Goal: Task Accomplishment & Management: Manage account settings

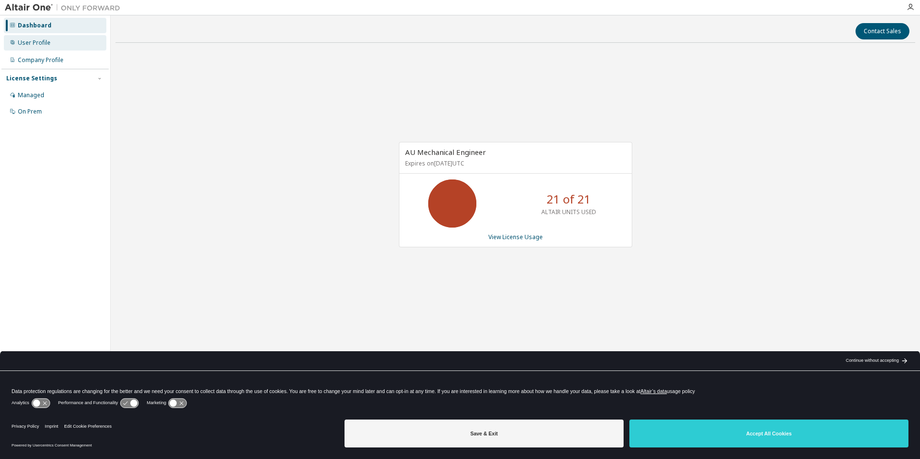
click at [50, 45] on div "User Profile" at bounding box center [55, 42] width 102 height 15
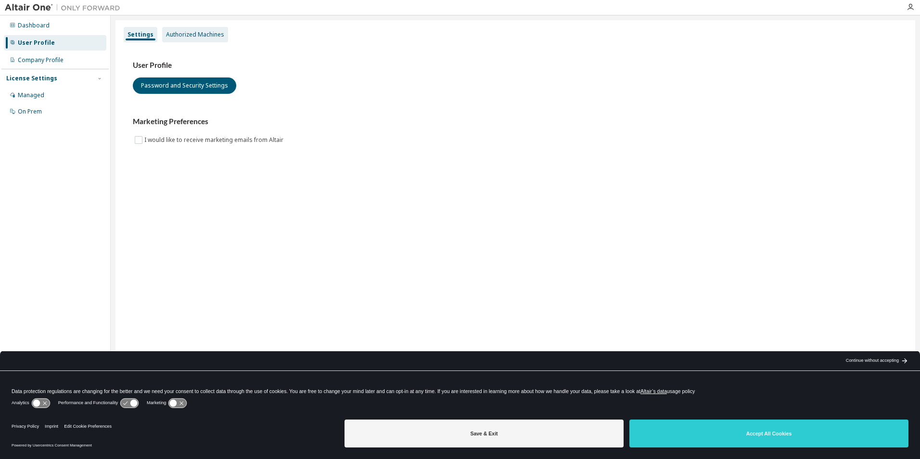
click at [191, 32] on div "Authorized Machines" at bounding box center [195, 35] width 58 height 8
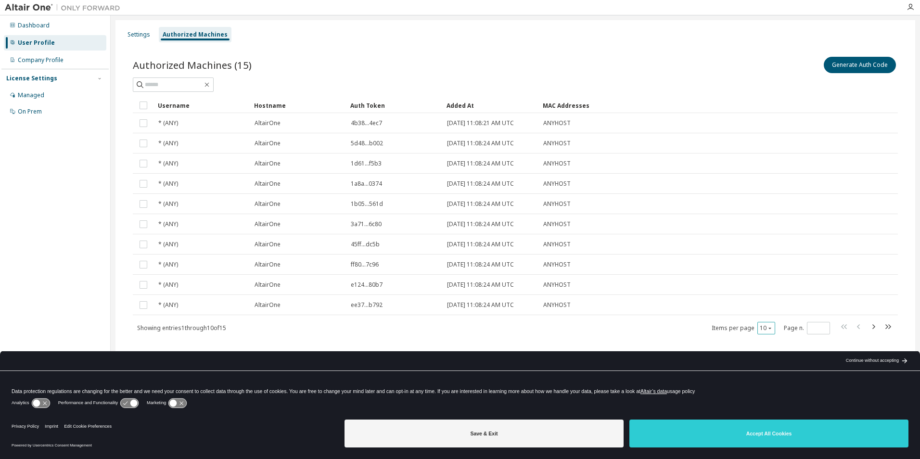
click at [770, 332] on div "10" at bounding box center [766, 328] width 18 height 13
click at [768, 326] on icon "button" at bounding box center [770, 328] width 6 height 6
click at [762, 349] on div "20" at bounding box center [795, 353] width 77 height 12
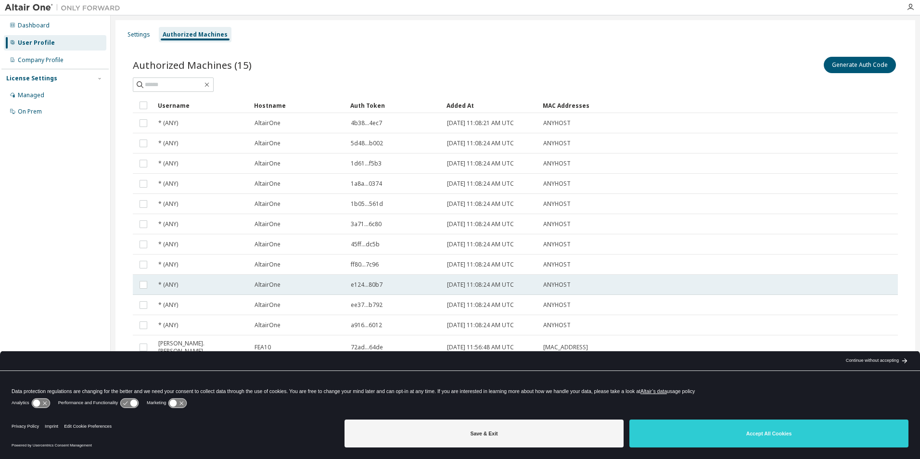
scroll to position [40, 0]
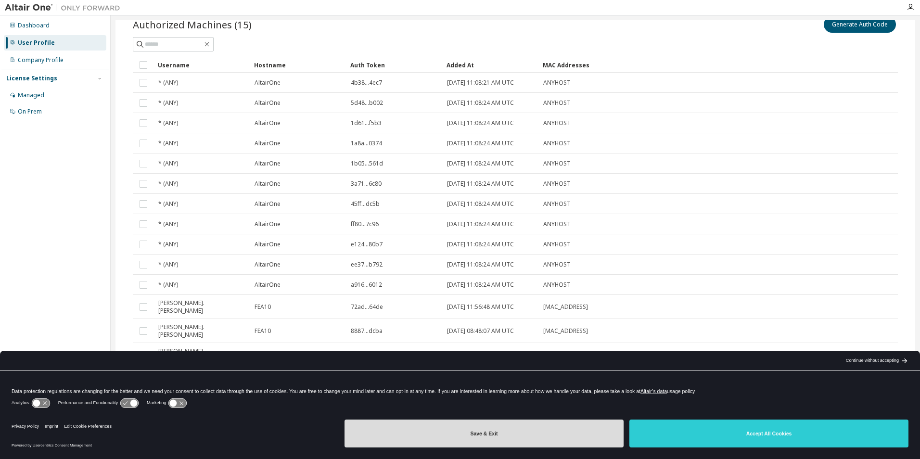
click at [566, 437] on button "Save & Exit" at bounding box center [483, 433] width 279 height 28
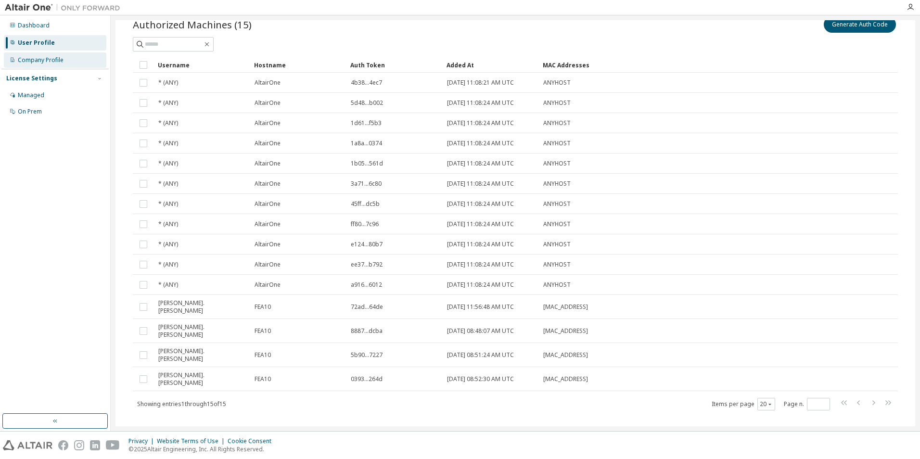
click at [32, 64] on div "Company Profile" at bounding box center [55, 59] width 102 height 15
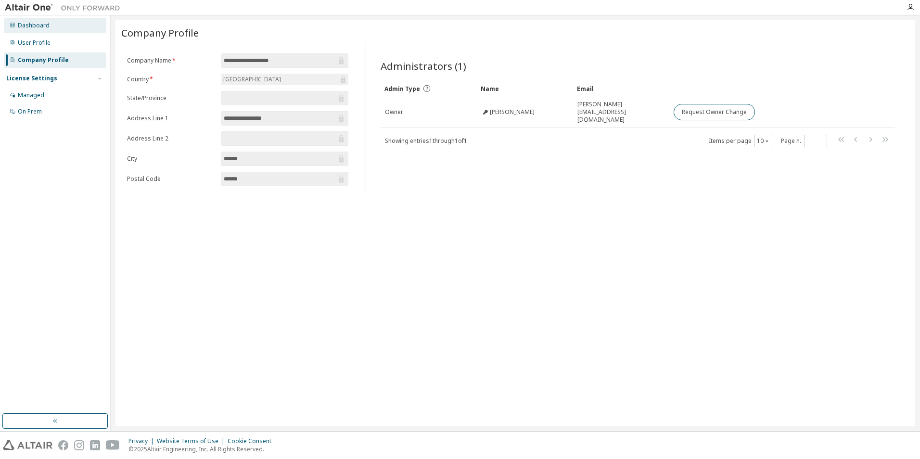
click at [26, 31] on div "Dashboard" at bounding box center [55, 25] width 102 height 15
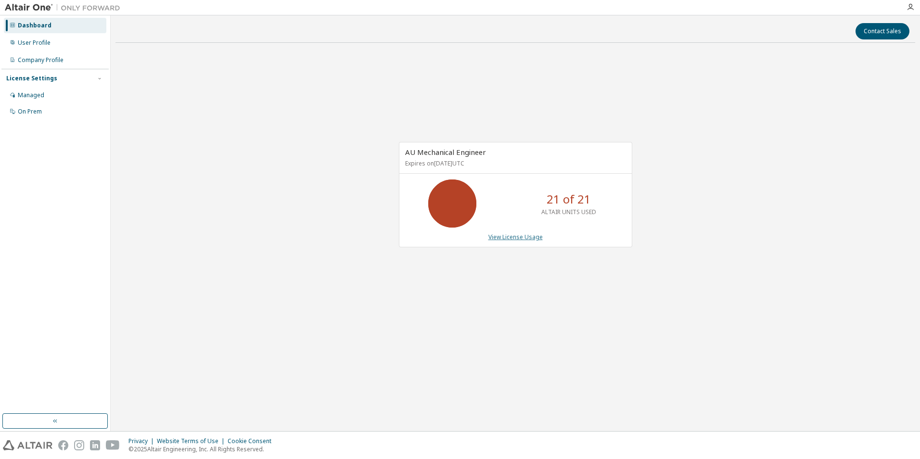
click at [515, 235] on link "View License Usage" at bounding box center [515, 237] width 54 height 8
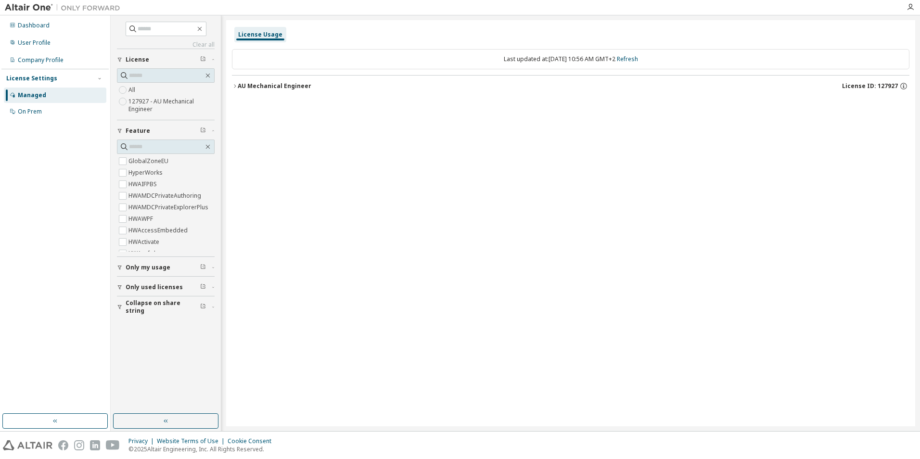
click at [237, 86] on icon "button" at bounding box center [235, 86] width 6 height 6
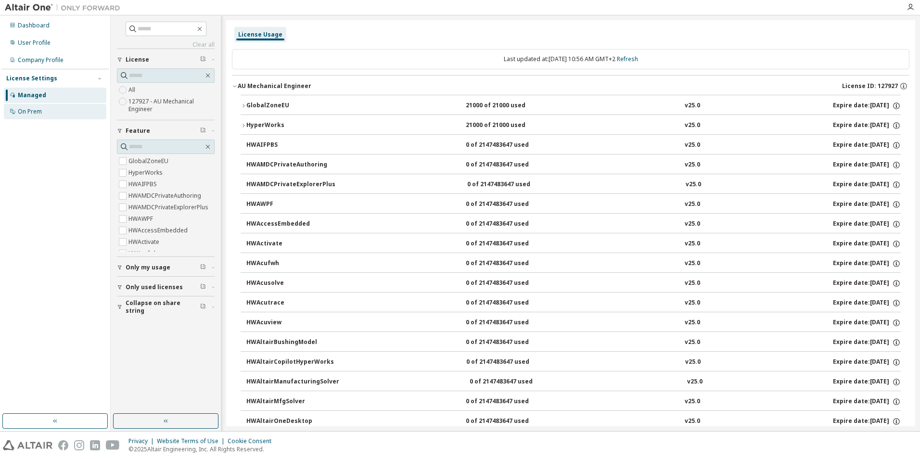
click at [40, 110] on div "On Prem" at bounding box center [30, 112] width 24 height 8
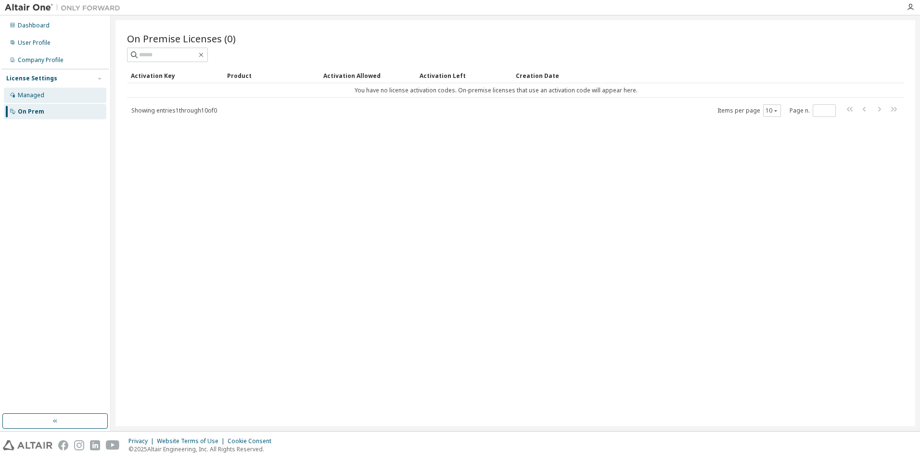
click at [32, 96] on div "Managed" at bounding box center [31, 95] width 26 height 8
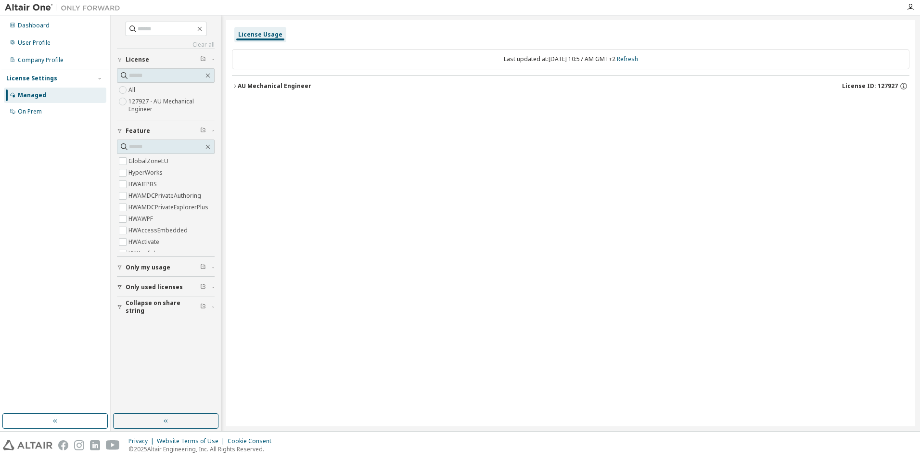
click at [241, 87] on div "AU Mechanical Engineer" at bounding box center [275, 86] width 74 height 8
